Goal: Task Accomplishment & Management: Complete application form

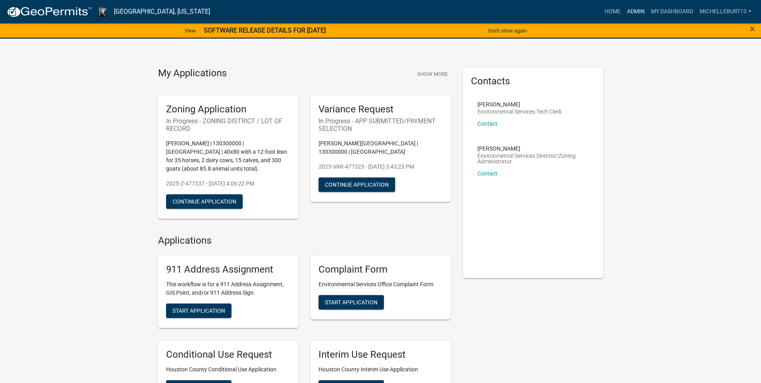
click at [633, 9] on link "Admin" at bounding box center [636, 11] width 24 height 15
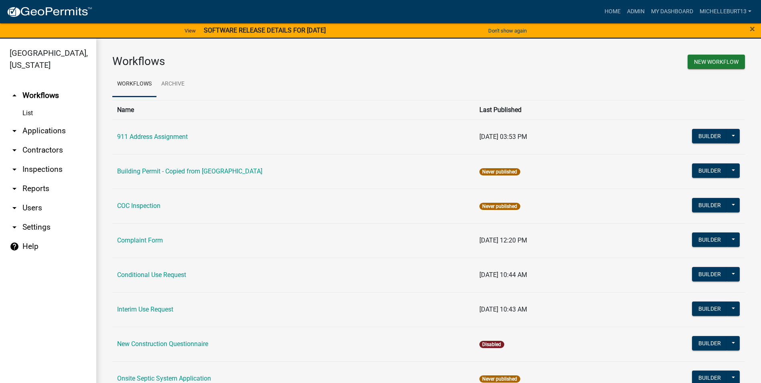
click at [37, 132] on link "arrow_drop_down Applications" at bounding box center [48, 130] width 96 height 19
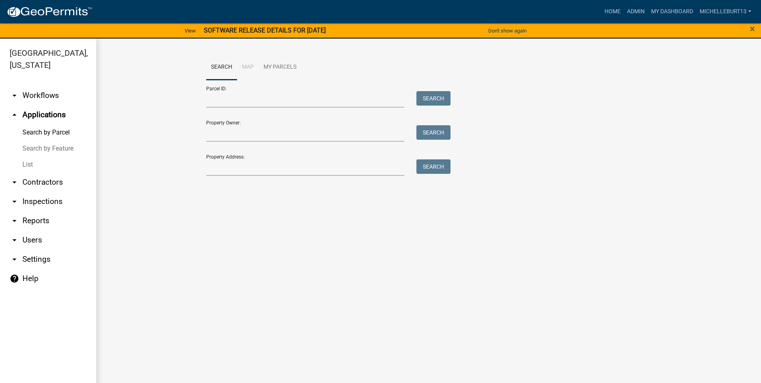
click at [30, 163] on link "List" at bounding box center [48, 165] width 96 height 16
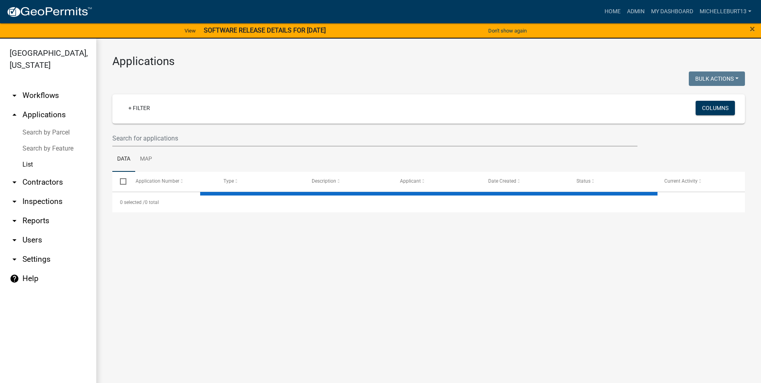
select select "3: 100"
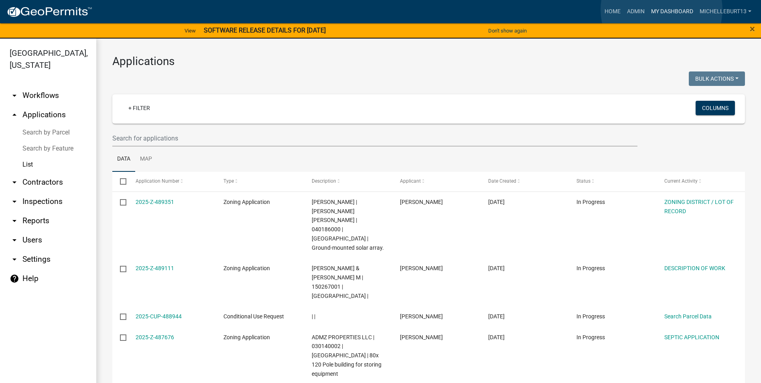
click at [662, 10] on link "My Dashboard" at bounding box center [672, 11] width 49 height 15
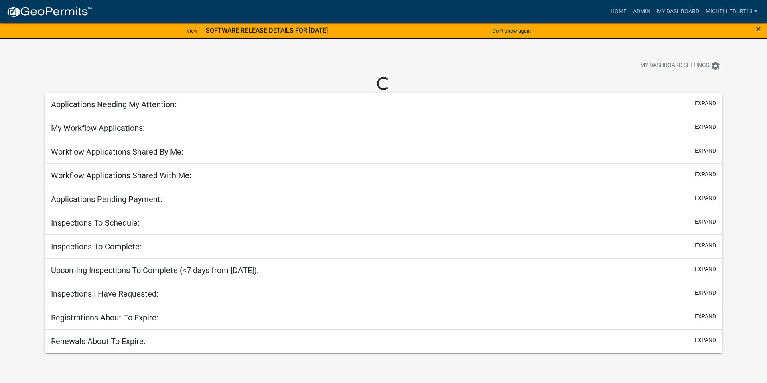
select select "3: 100"
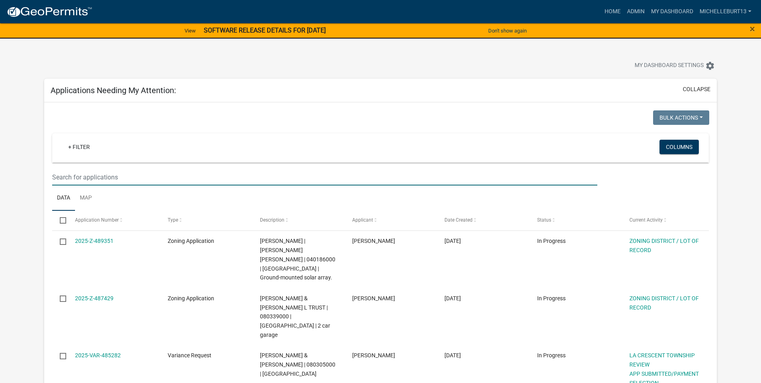
click at [93, 176] on input "text" at bounding box center [324, 177] width 545 height 16
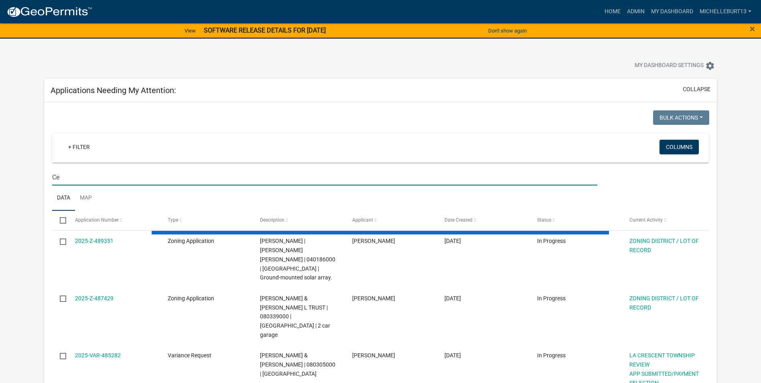
type input "C"
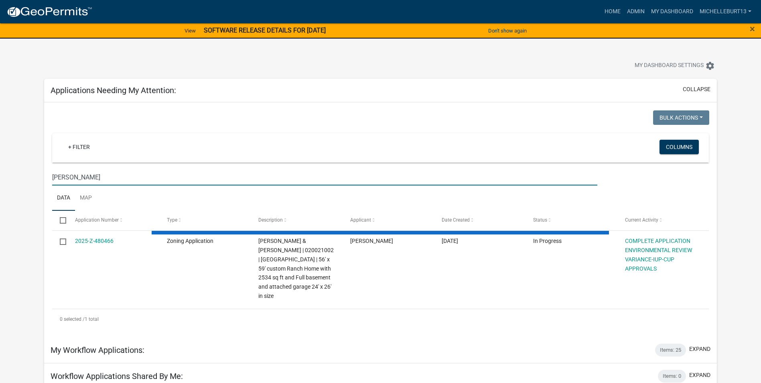
type input "[PERSON_NAME]"
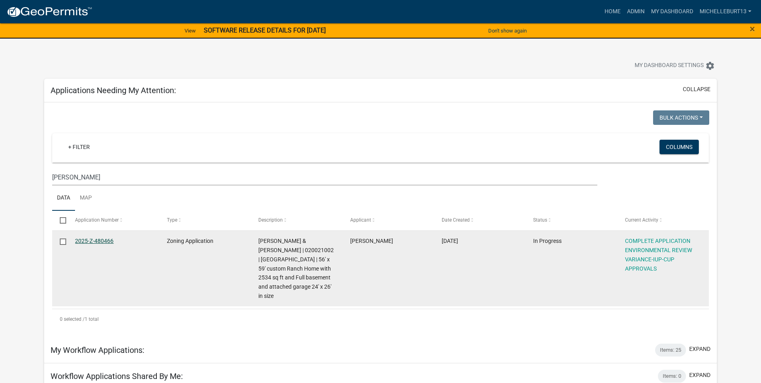
click at [84, 238] on link "2025-Z-480466" at bounding box center [94, 241] width 39 height 6
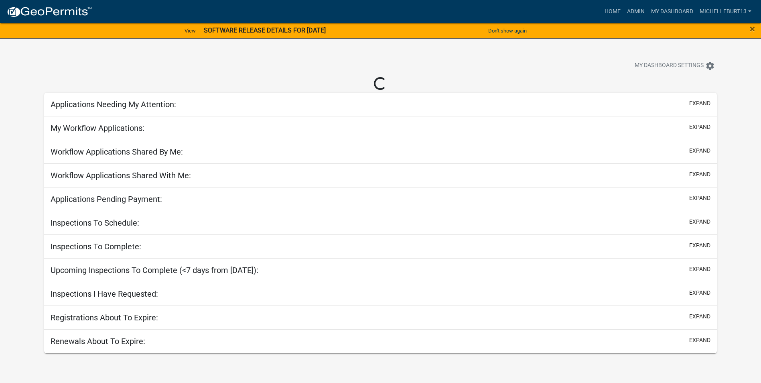
select select "3: 100"
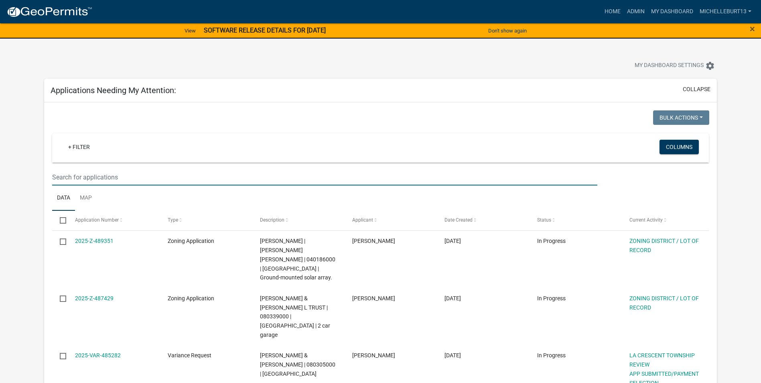
click at [93, 175] on input "text" at bounding box center [324, 177] width 545 height 16
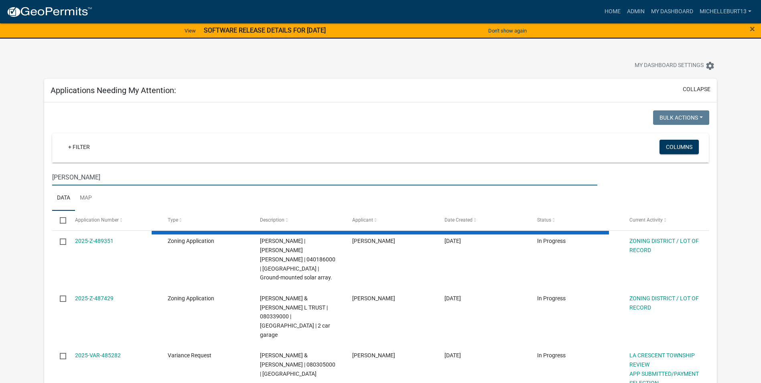
type input "[PERSON_NAME]"
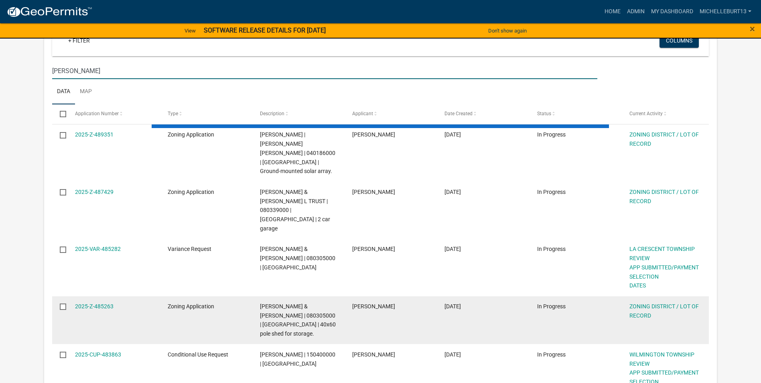
scroll to position [120, 0]
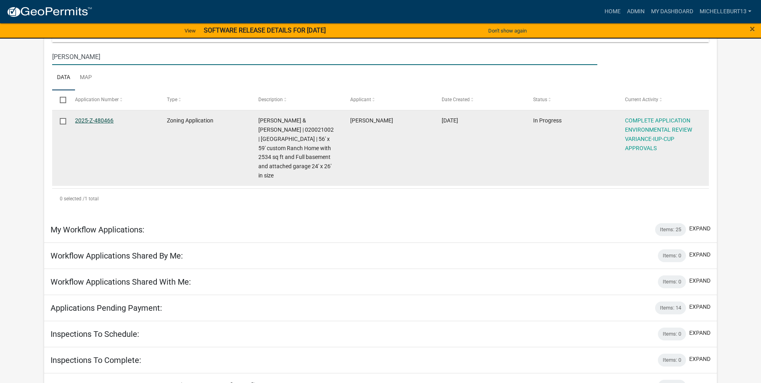
click at [98, 121] on link "2025-Z-480466" at bounding box center [94, 120] width 39 height 6
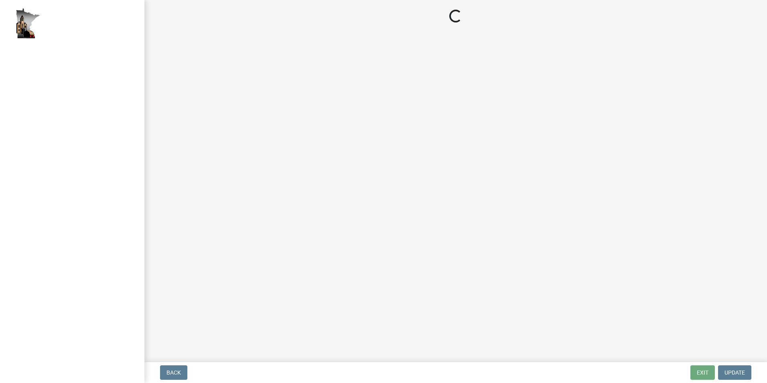
select select "c14f3f92-6027-430f-9764-3519d5e348ac"
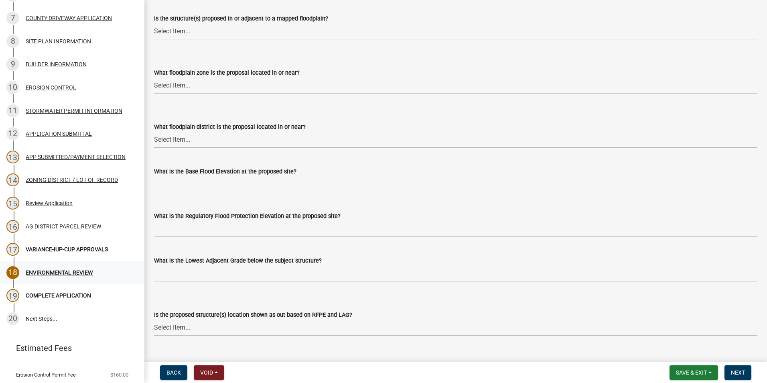
scroll to position [120, 0]
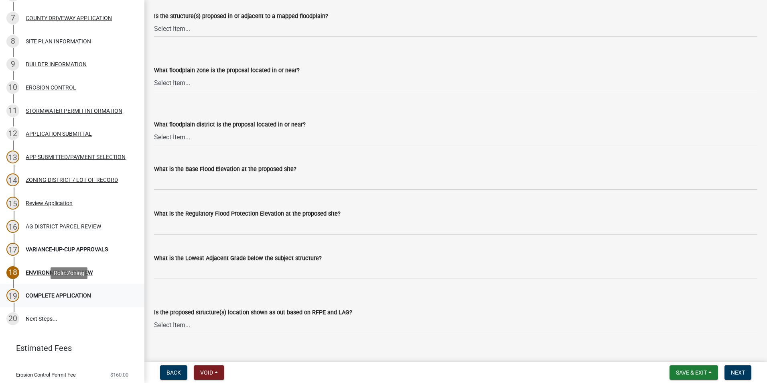
click at [71, 293] on div "COMPLETE APPLICATION" at bounding box center [58, 296] width 65 height 6
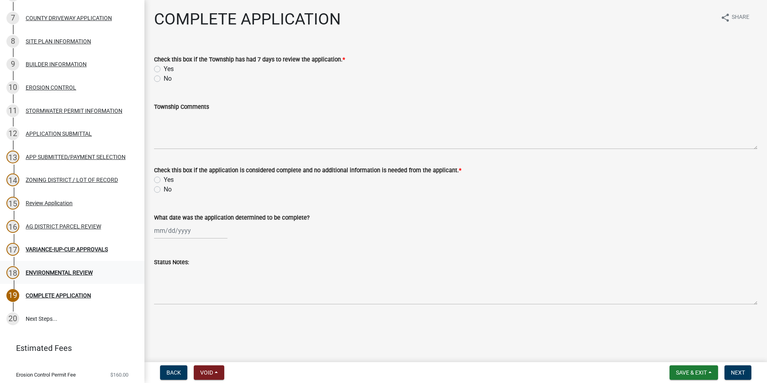
click at [56, 271] on div "ENVIRONMENTAL REVIEW" at bounding box center [59, 273] width 67 height 6
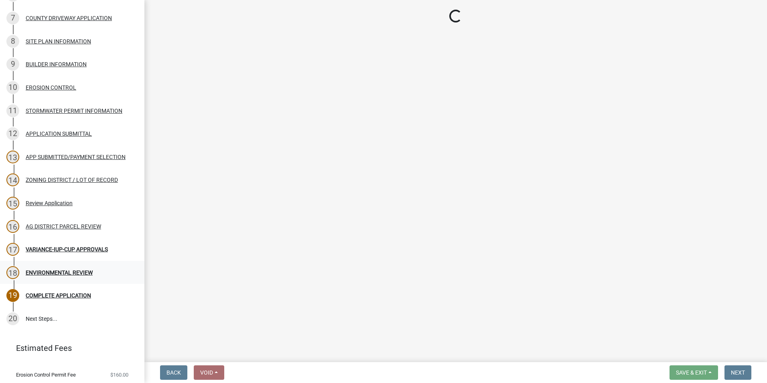
select select "c14f3f92-6027-430f-9764-3519d5e348ac"
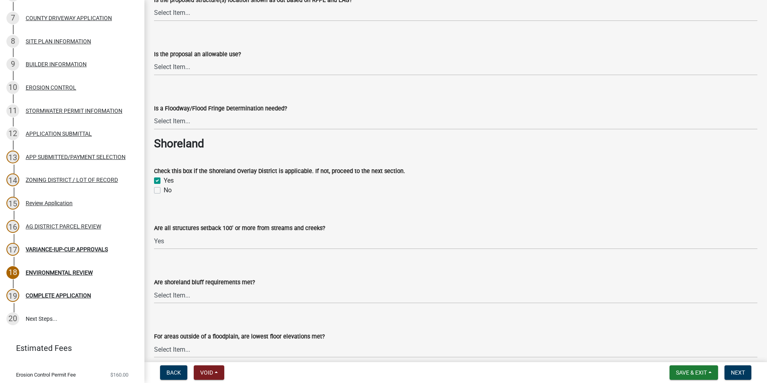
scroll to position [441, 0]
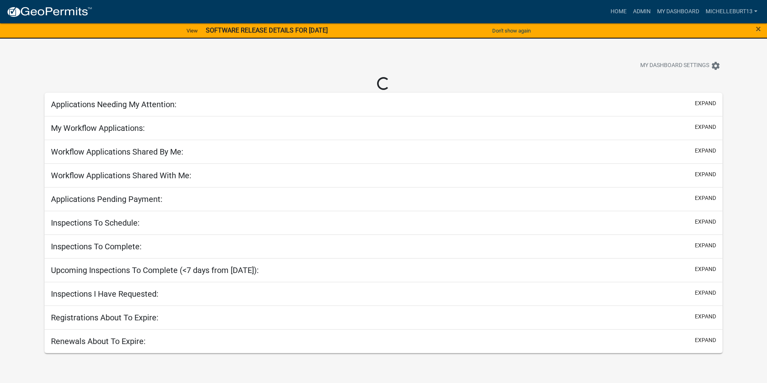
select select "3: 100"
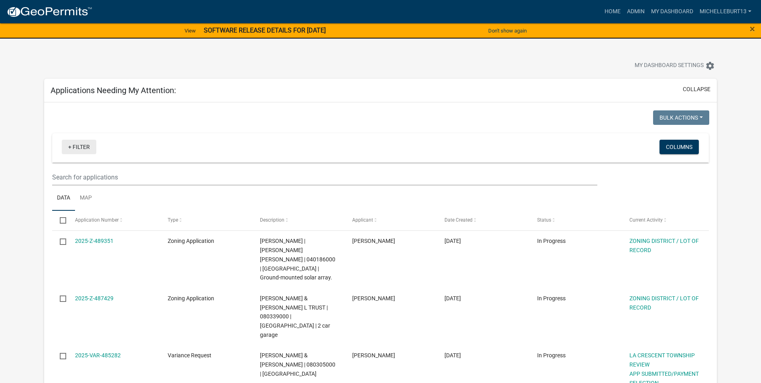
click at [85, 143] on link "+ Filter" at bounding box center [79, 147] width 35 height 14
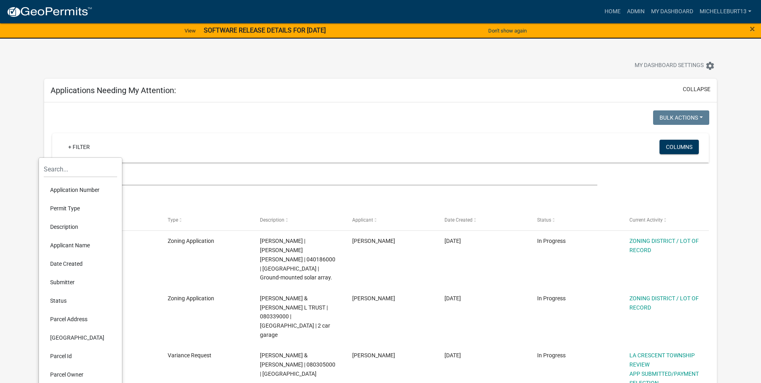
click at [66, 208] on li "Permit Type" at bounding box center [80, 208] width 73 height 18
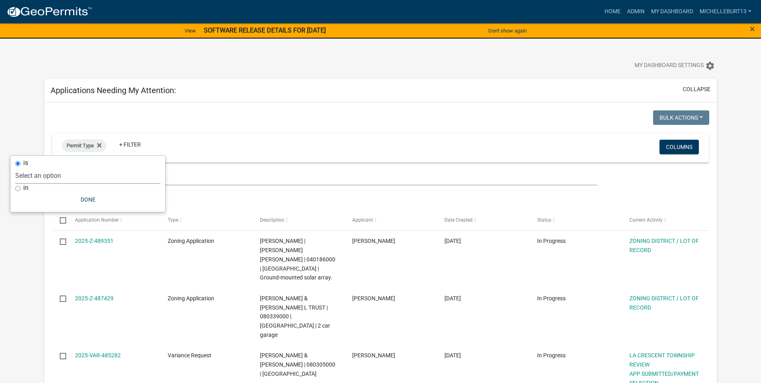
click at [55, 179] on select "Select an option 911 Address Assignment Building Contractor (Registration) Buil…" at bounding box center [87, 175] width 145 height 16
select select "673c2f27-9aad-41c8-ae77-96c346a88d9d"
click at [42, 167] on select "Select an option 911 Address Assignment Building Contractor (Registration) Buil…" at bounding box center [87, 175] width 145 height 16
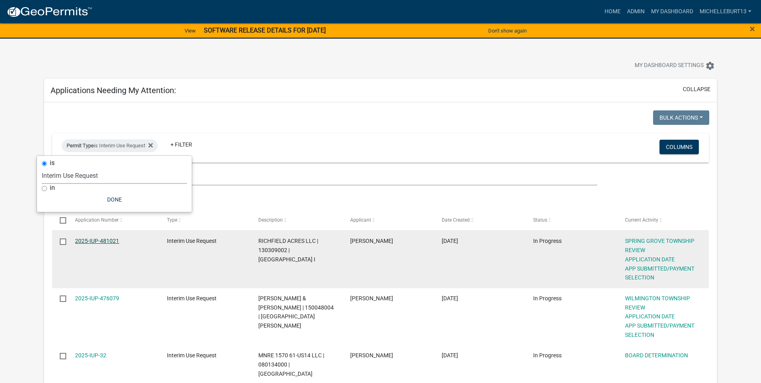
click at [107, 240] on link "2025-IUP-481021" at bounding box center [97, 241] width 44 height 6
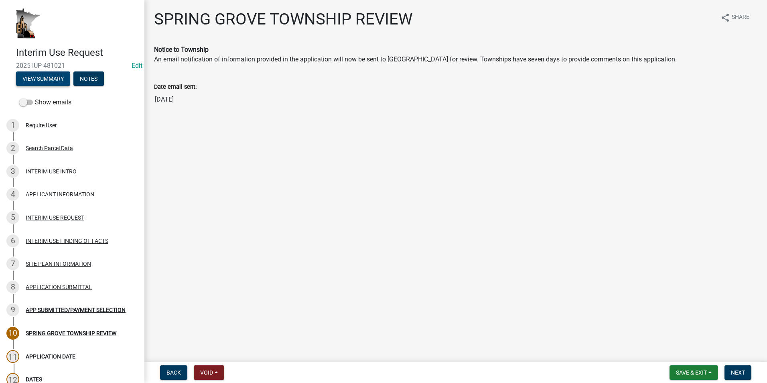
click at [39, 74] on button "View Summary" at bounding box center [43, 78] width 54 height 14
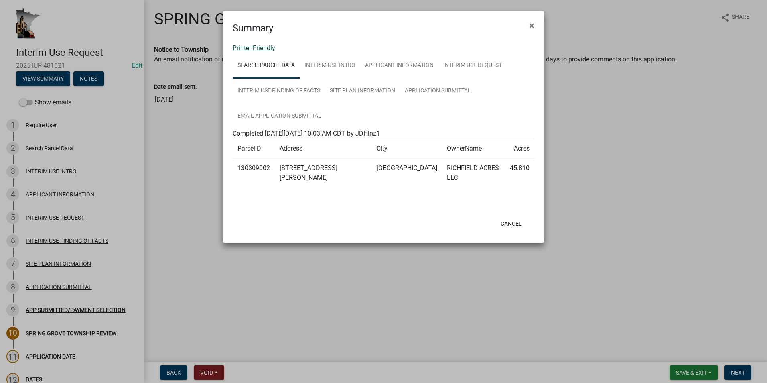
click at [262, 48] on link "Printer Friendly" at bounding box center [254, 48] width 43 height 8
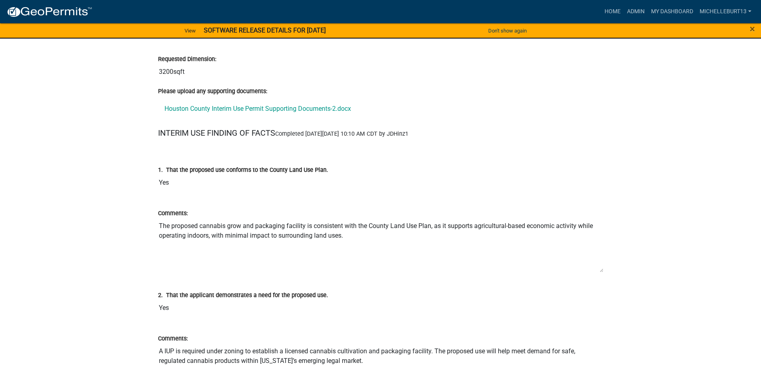
scroll to position [1003, 0]
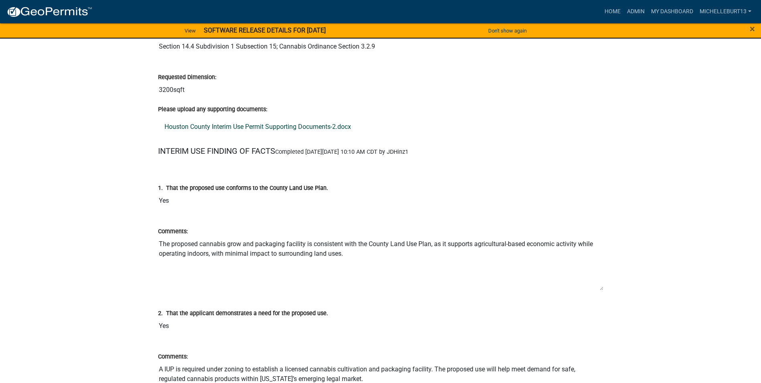
click at [254, 126] on link "Houston County Interim Use Permit Supporting Documents-2.docx" at bounding box center [380, 126] width 445 height 19
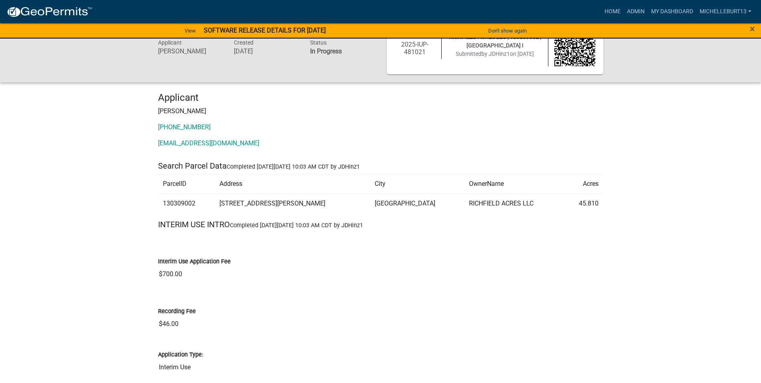
scroll to position [0, 0]
